Goal: Transaction & Acquisition: Purchase product/service

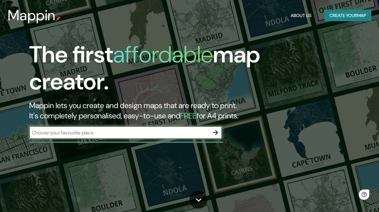
click at [349, 21] on button "Create your map" at bounding box center [348, 16] width 47 height 12
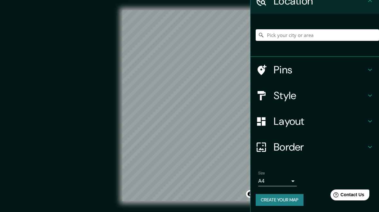
scroll to position [32, 0]
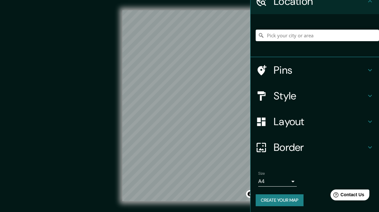
click at [281, 199] on button "Create your map" at bounding box center [280, 200] width 48 height 12
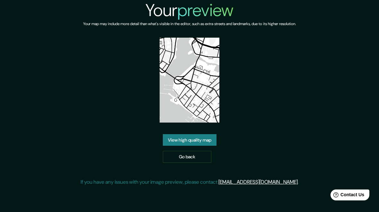
click at [202, 100] on img at bounding box center [190, 80] width 60 height 85
click at [211, 82] on img at bounding box center [190, 80] width 60 height 85
click at [211, 81] on img at bounding box center [190, 80] width 60 height 85
click at [209, 143] on link "View high quality map" at bounding box center [190, 140] width 54 height 12
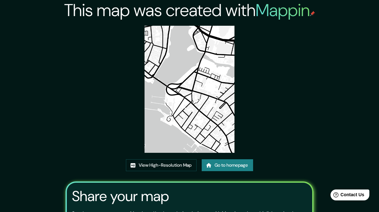
click at [146, 165] on link "View High-Resolution Map" at bounding box center [161, 165] width 71 height 12
click at [240, 170] on link "Go to homepage" at bounding box center [227, 165] width 51 height 12
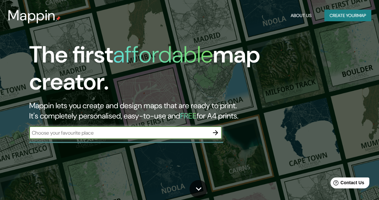
click at [336, 17] on button "Create your map" at bounding box center [348, 16] width 47 height 12
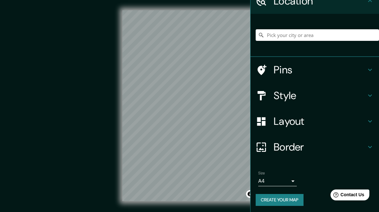
scroll to position [32, 0]
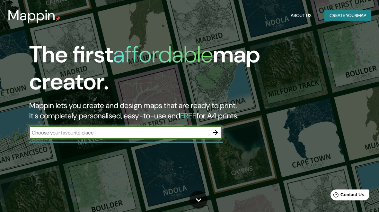
click at [332, 15] on button "Create your map" at bounding box center [348, 16] width 47 height 12
